Goal: Task Accomplishment & Management: Complete application form

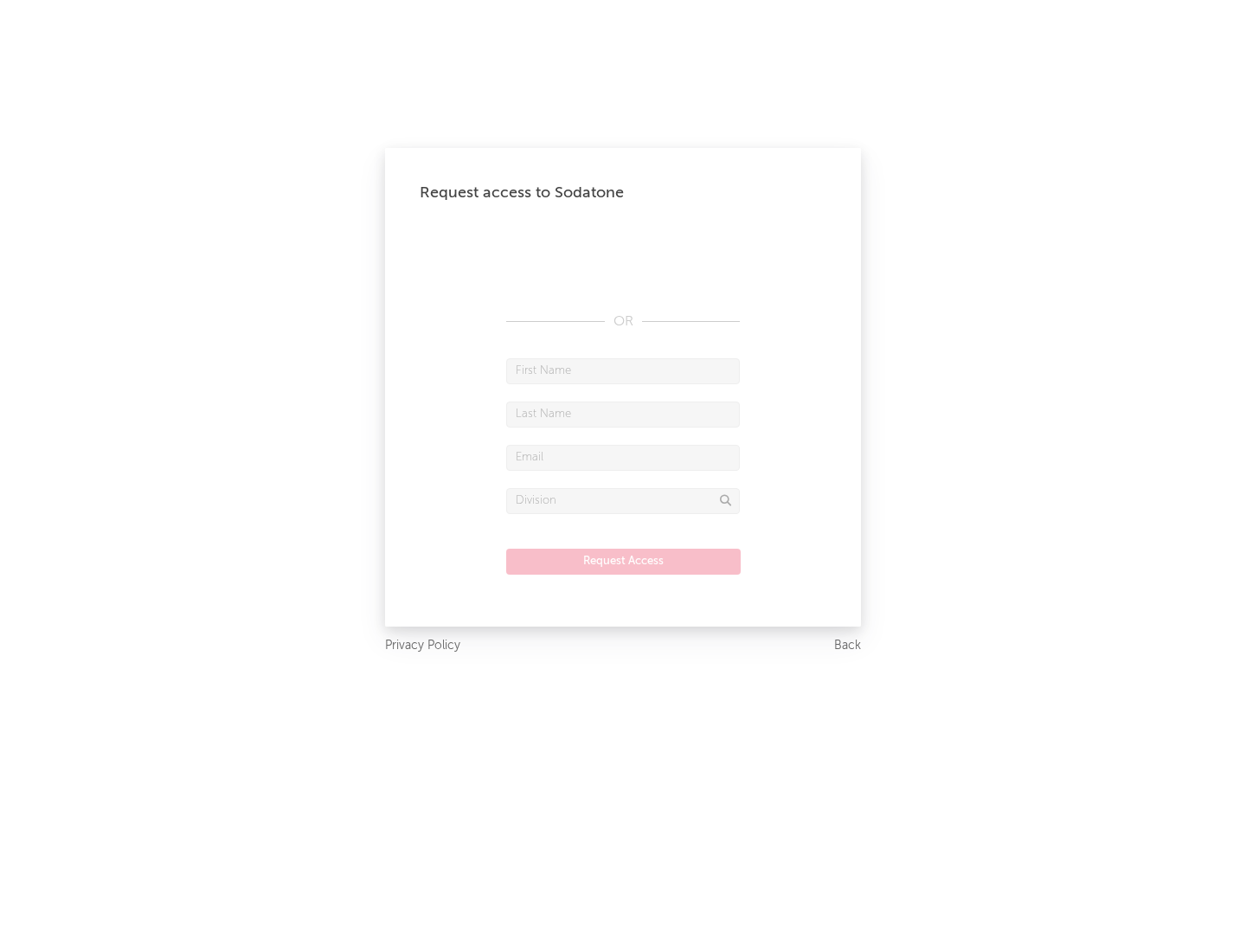
click at [623, 371] on input "text" at bounding box center [623, 371] width 234 height 26
type input "[PERSON_NAME]"
click at [623, 413] on input "text" at bounding box center [623, 415] width 234 height 26
type input "[PERSON_NAME]"
click at [623, 457] on input "text" at bounding box center [623, 458] width 234 height 26
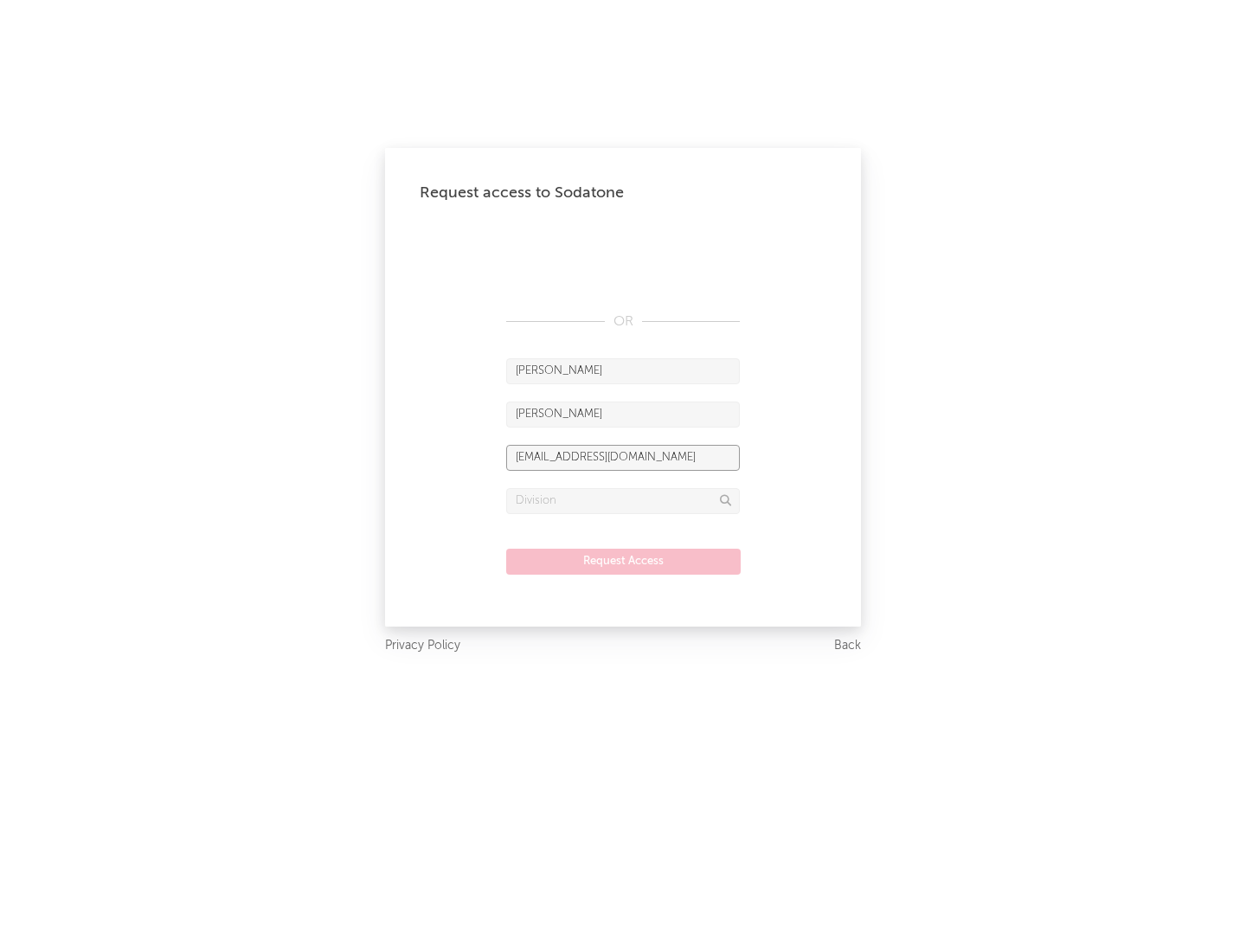
type input "[EMAIL_ADDRESS][DOMAIN_NAME]"
click at [623, 500] on input "text" at bounding box center [623, 501] width 234 height 26
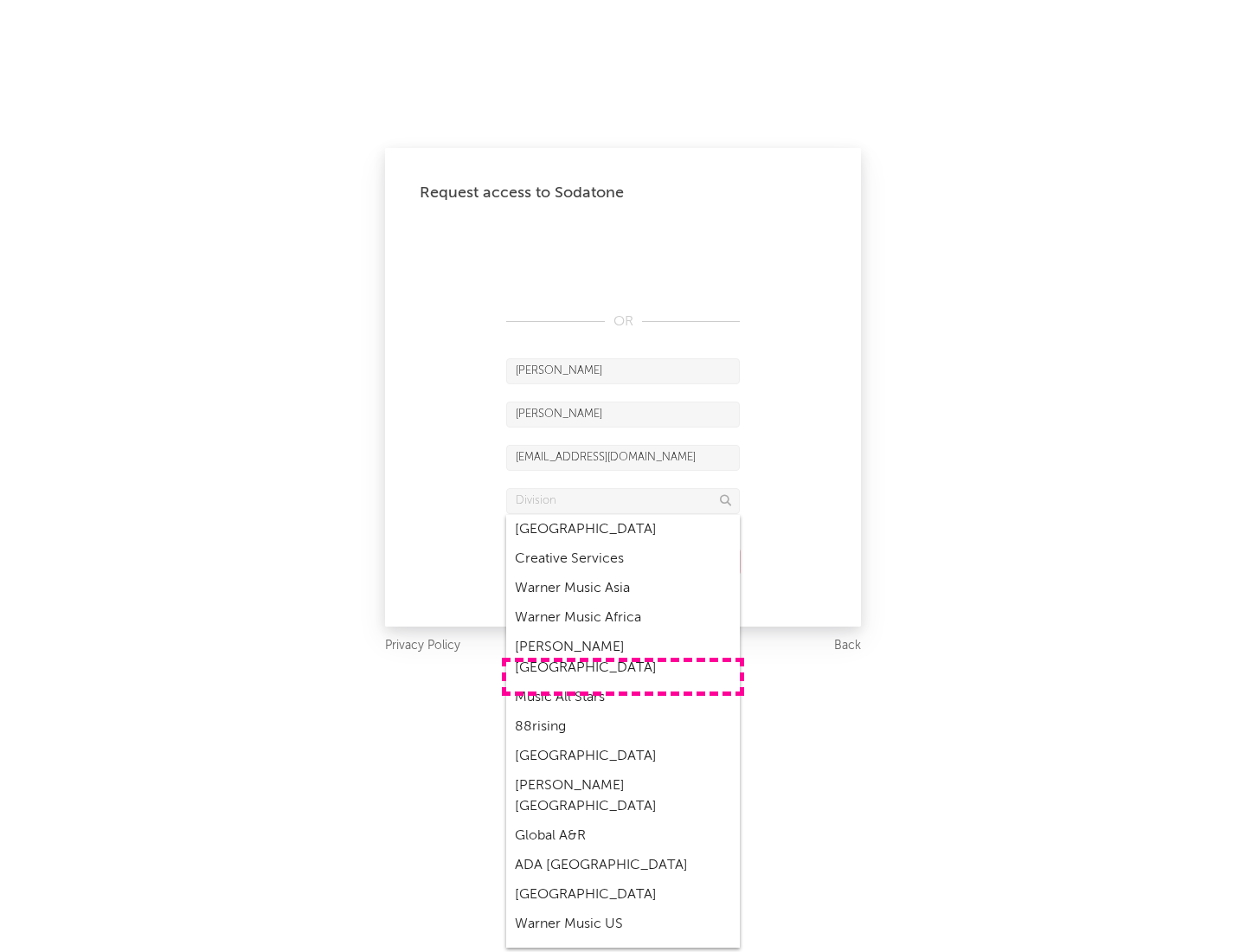
click at [623, 683] on div "Music All Stars" at bounding box center [623, 697] width 234 height 30
type input "Music All Stars"
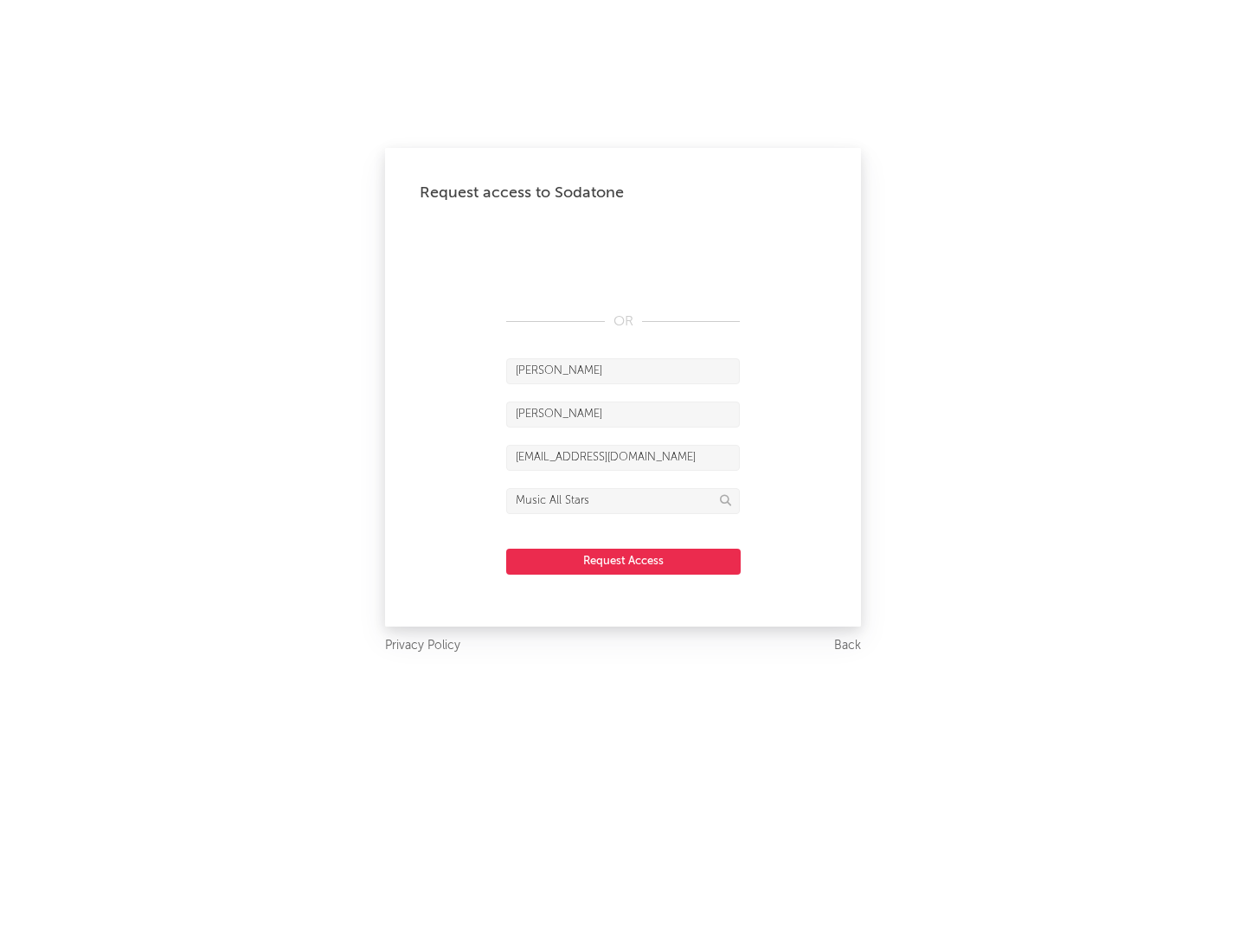
click at [623, 561] on button "Request Access" at bounding box center [623, 561] width 235 height 26
